Goal: Task Accomplishment & Management: Complete application form

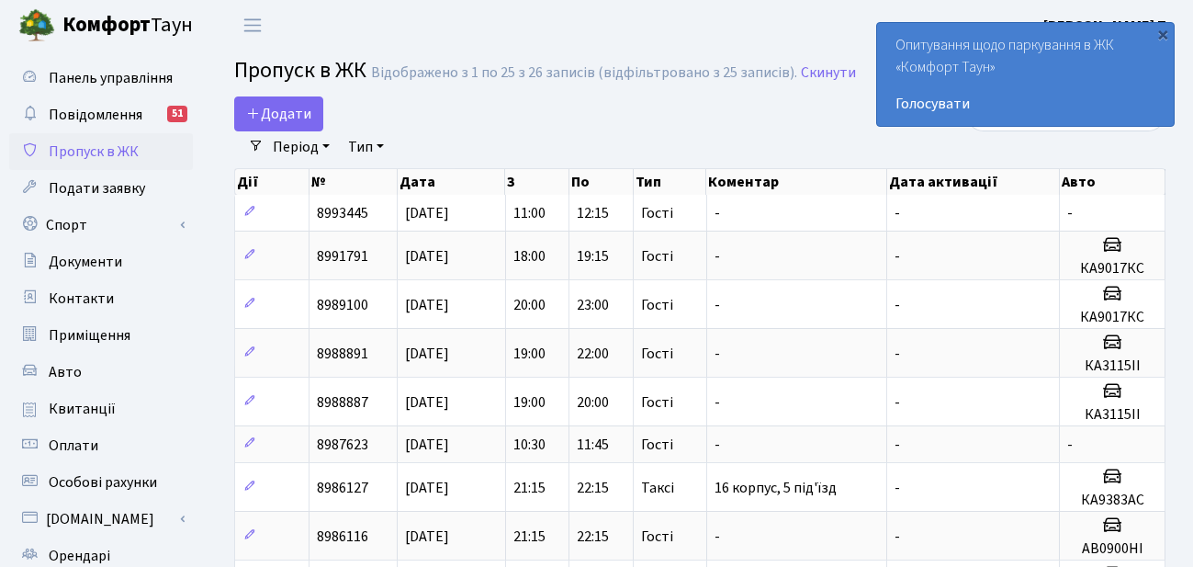
select select "25"
drag, startPoint x: 0, startPoint y: 0, endPoint x: 274, endPoint y: 115, distance: 296.8
click at [274, 115] on span "Додати" at bounding box center [278, 114] width 65 height 20
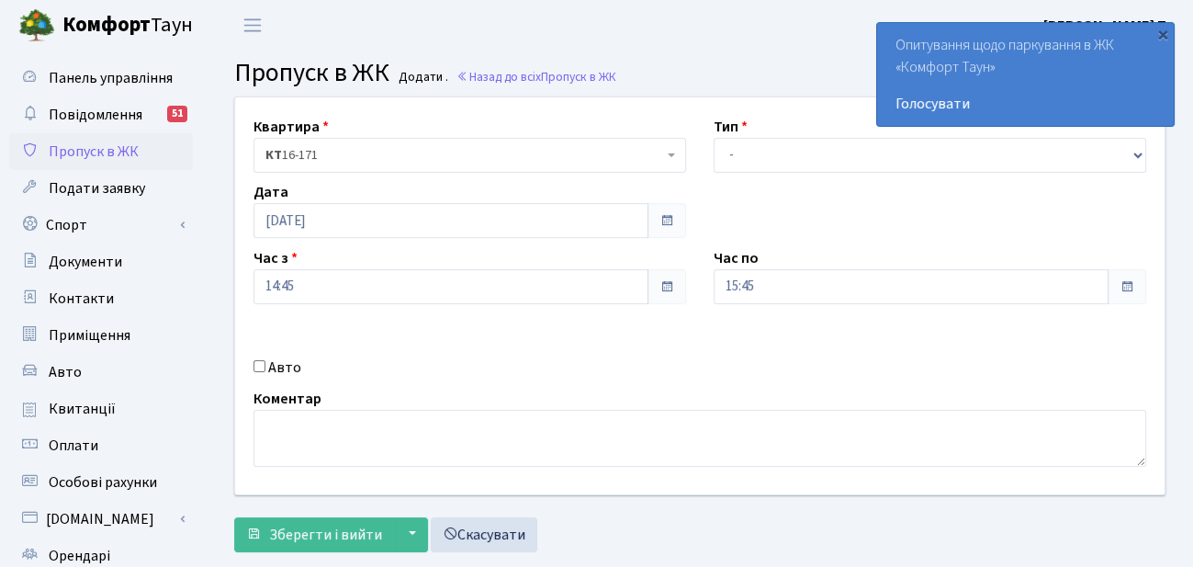
select select "3"
click at [714, 138] on select "- Доставка Таксі Гості Сервіс" at bounding box center [930, 155] width 433 height 35
click at [312, 532] on span "Зберегти і вийти" at bounding box center [325, 534] width 113 height 20
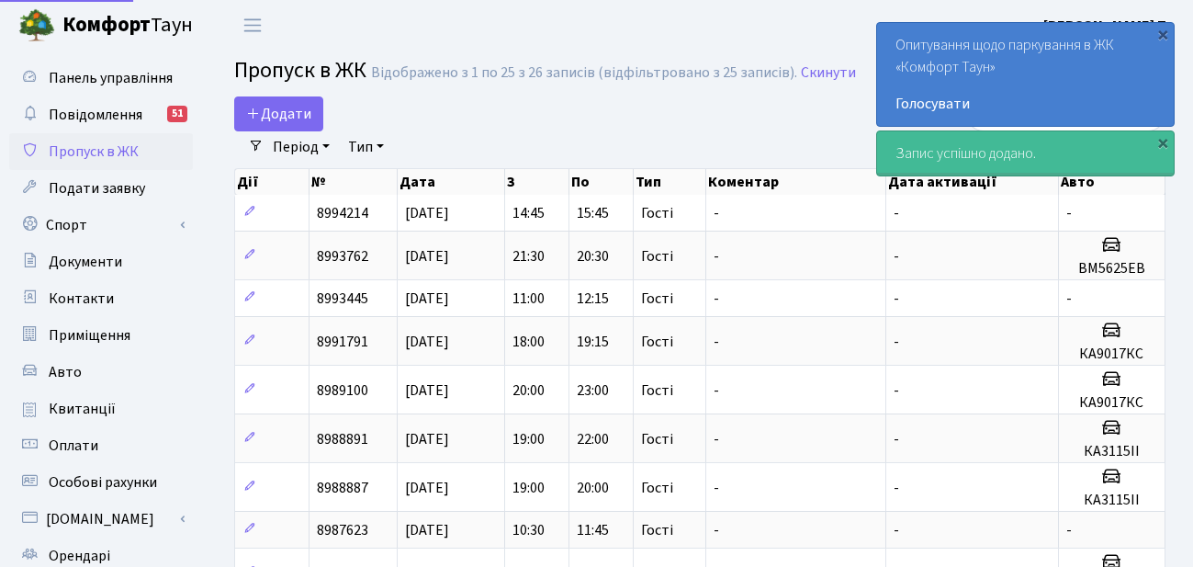
select select "25"
